Goal: Information Seeking & Learning: Learn about a topic

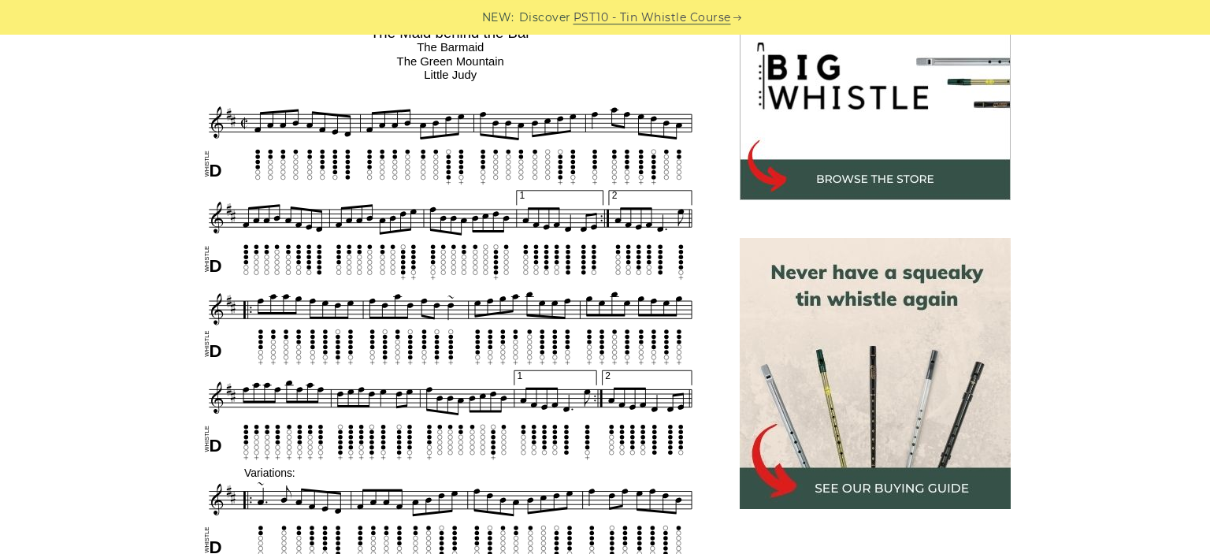
scroll to position [526, 0]
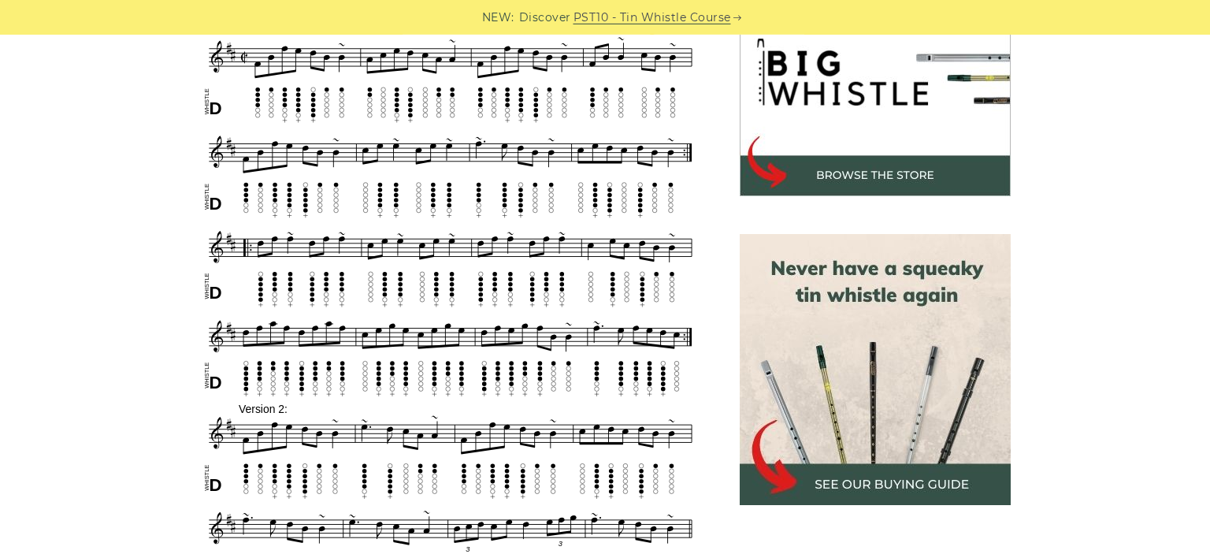
scroll to position [518, 0]
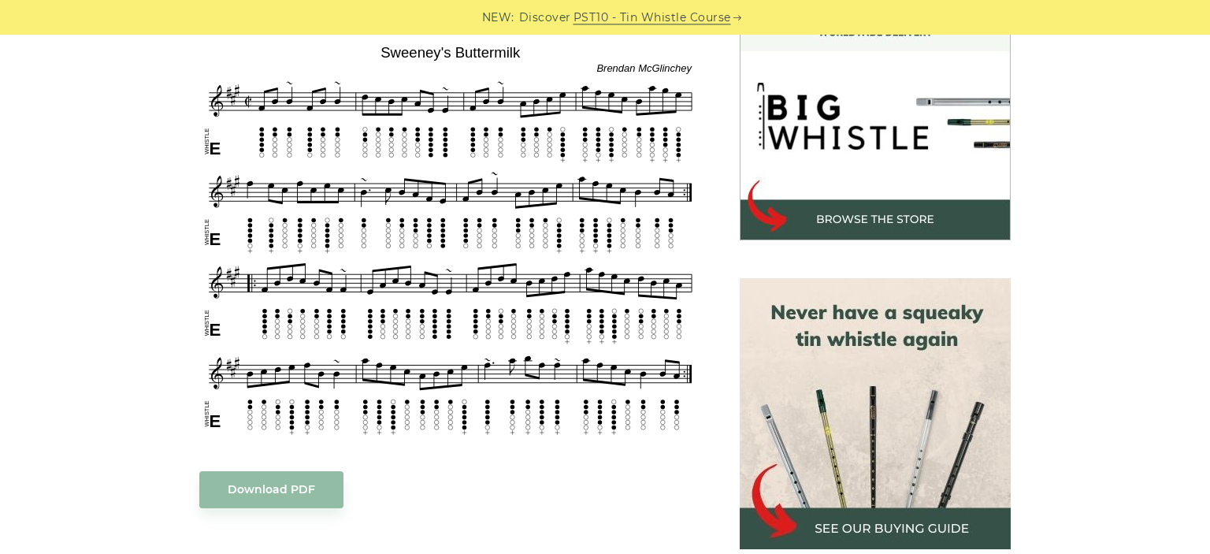
scroll to position [482, 0]
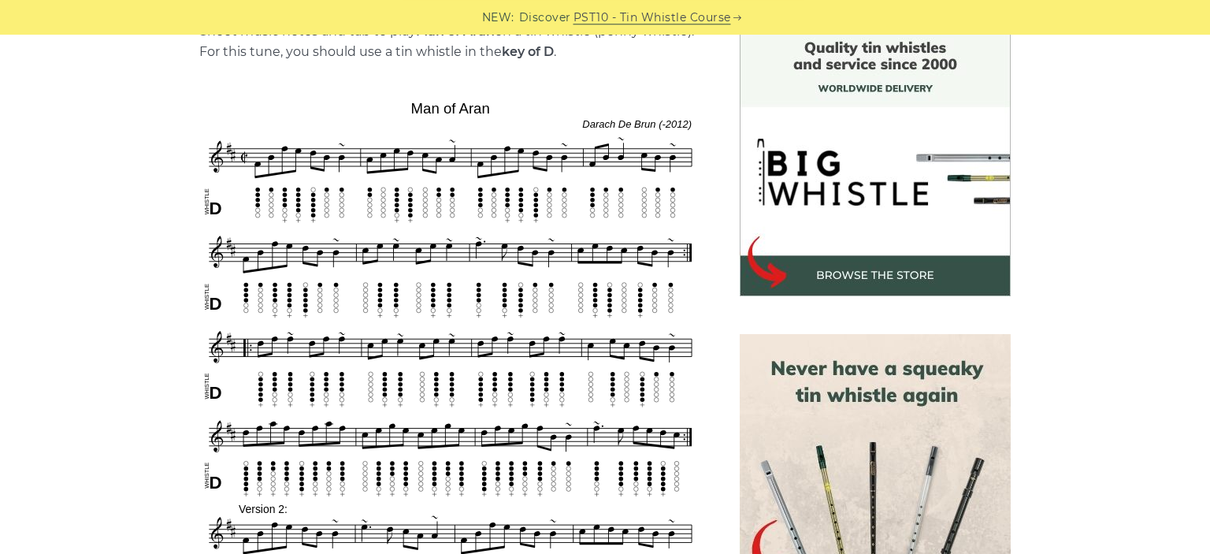
scroll to position [427, 0]
